Goal: Contribute content

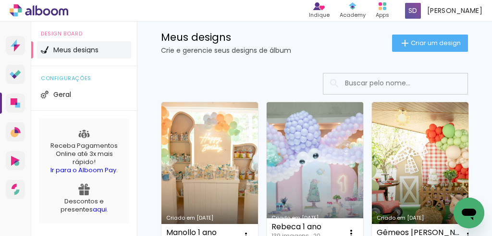
scroll to position [32, 0]
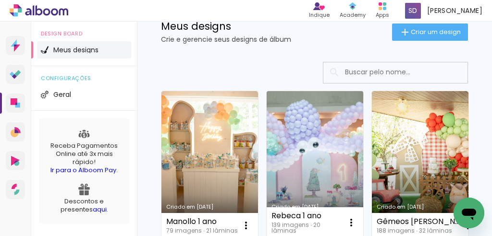
click at [309, 136] on link "Criado em [DATE]" at bounding box center [314, 164] width 97 height 147
